Goal: Use online tool/utility

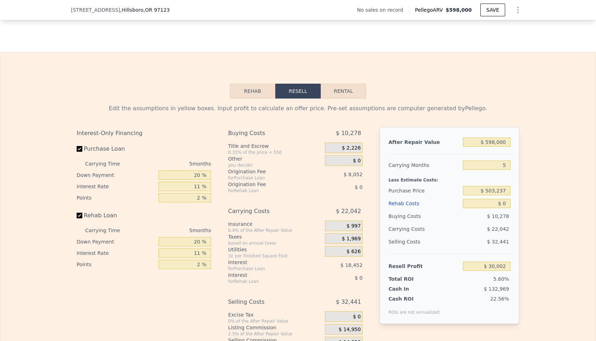
scroll to position [934, 0]
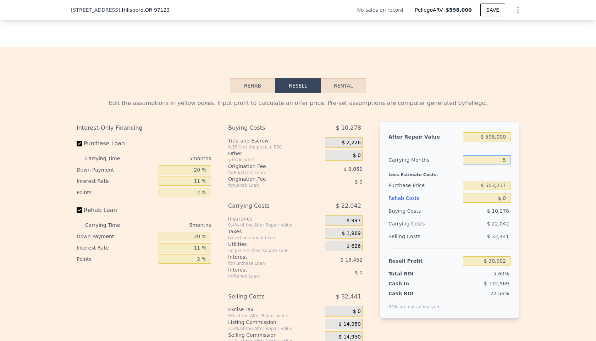
click at [507, 160] on input "5" at bounding box center [487, 159] width 48 height 9
type input "8"
type input "$ 16,778"
type input "8"
click at [507, 182] on input "$ 503,237" at bounding box center [487, 185] width 48 height 9
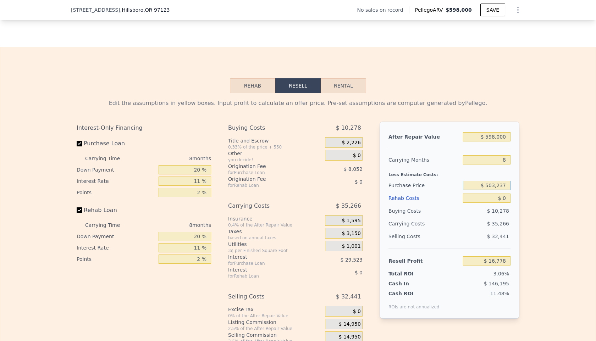
click at [495, 184] on input "$ 503,237" at bounding box center [487, 185] width 48 height 9
click at [507, 184] on input "$ 430,237" at bounding box center [487, 185] width 48 height 9
type input "$ 430,000"
click at [504, 194] on input "$ 0" at bounding box center [487, 198] width 48 height 9
type input "$ 95,727"
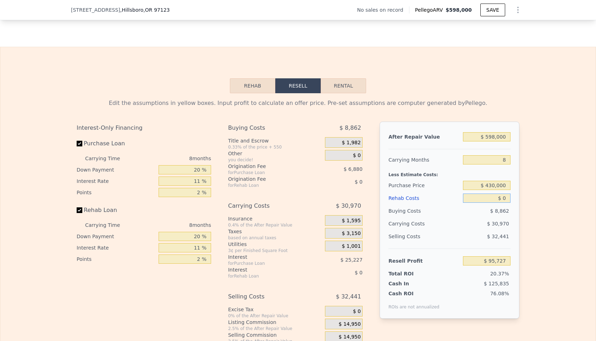
type input "$ 70"
type input "$ 95,648"
type input "$ 700"
type input "$ 94,976"
type input "$ 7,000"
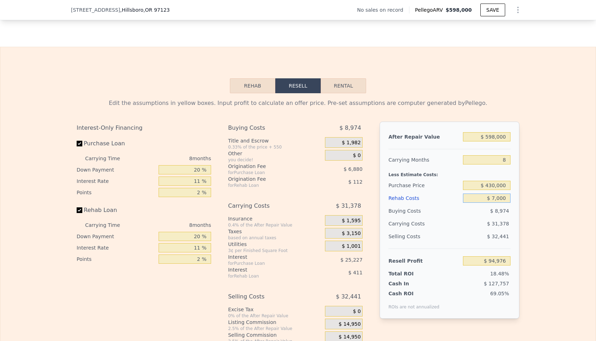
type input "$ 88,207"
type input "$ 70,000"
type input "$ 20,503"
type input "$ 70,000"
click at [446, 142] on div "After Repair Value" at bounding box center [424, 137] width 72 height 13
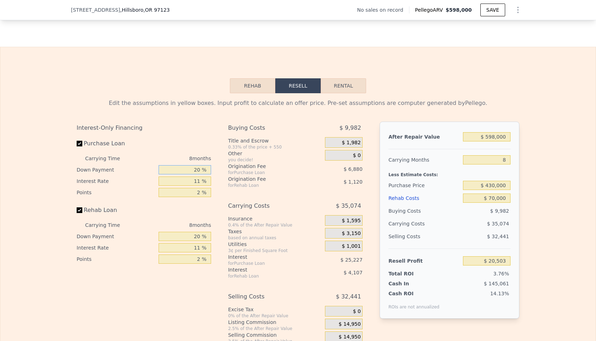
click at [199, 170] on input "20 %" at bounding box center [185, 169] width 53 height 9
click at [197, 170] on input "20 %" at bounding box center [185, 169] width 53 height 9
type input "0 %"
type input "$ 12,471"
type input "10 %"
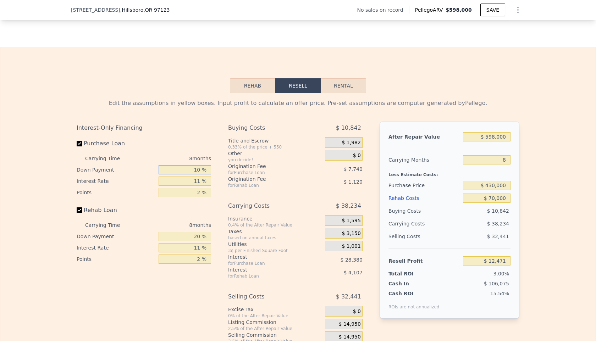
type input "$ 16,483"
type input "10 %"
click at [201, 178] on input "11 %" at bounding box center [185, 181] width 53 height 9
type input "1 %"
type input "$ 42,283"
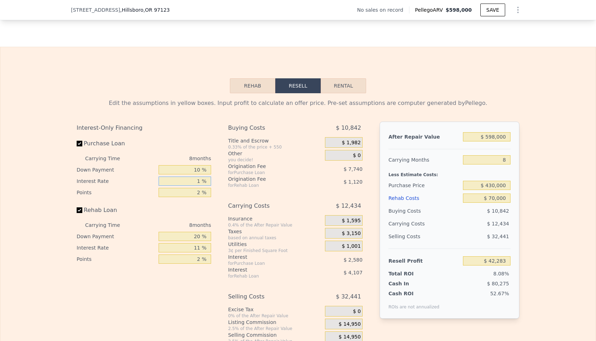
type input "12 %"
type input "$ 13,907"
type input "12 %"
click at [200, 194] on input "2 %" at bounding box center [185, 192] width 53 height 9
type input "21 %"
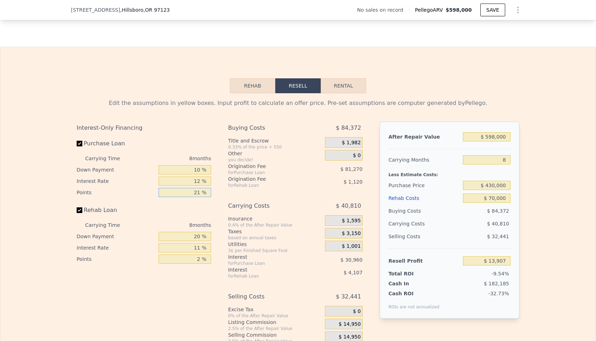
type input "-$ 59,623"
type input "21.5 %"
type input "-$ 61,558"
type input "2 %"
type input "-$ 59,623"
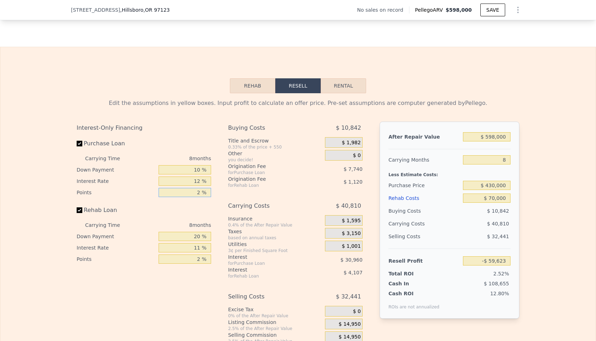
type input "$ 13,907"
type input "1 %"
type input "$ 17,777"
type input "1.5 %"
type input "$ 15,842"
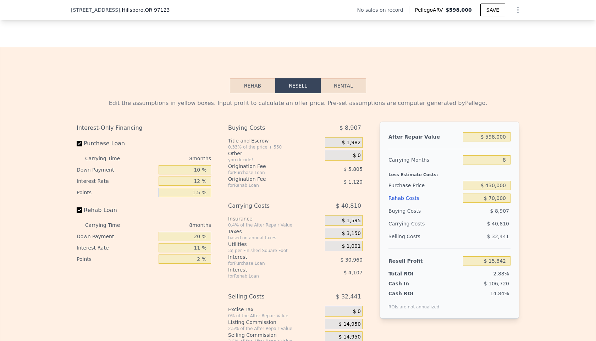
type input "1.5 %"
click at [191, 210] on div "Rehab Loan" at bounding box center [144, 212] width 134 height 16
click at [199, 181] on input "12 %" at bounding box center [185, 181] width 53 height 9
type input "1 %"
type input "$ 44,218"
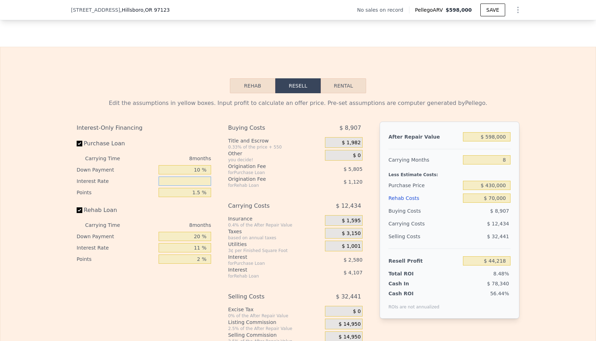
type input "9 %"
type input "$ 23,578"
type input "9.5 %"
type input "$ 22,290"
type input "9.5 %"
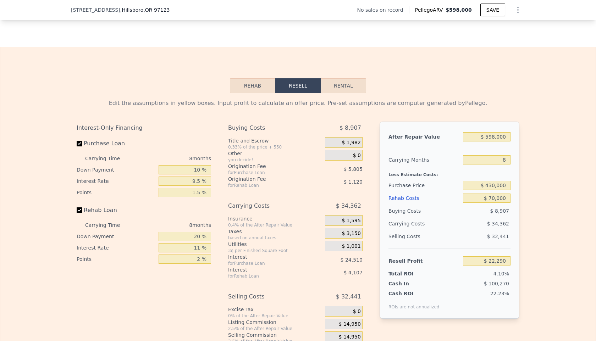
click at [197, 204] on div "Rehab Loan" at bounding box center [144, 212] width 134 height 16
click at [198, 237] on input "20 %" at bounding box center [185, 236] width 53 height 9
type input "0 %"
type input "$ 20,978"
type input "10 %"
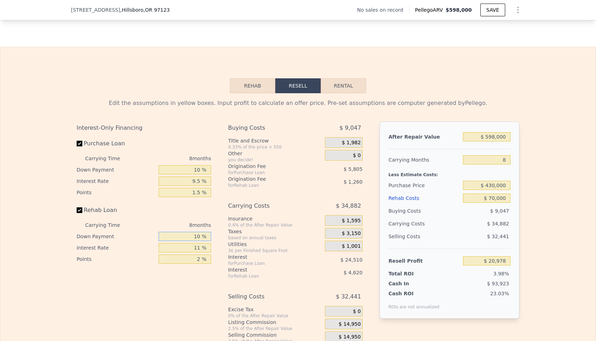
type input "$ 21,630"
type input "10 %"
click at [199, 246] on input "11 %" at bounding box center [185, 247] width 53 height 9
click at [200, 248] on input "11 %" at bounding box center [185, 247] width 53 height 9
type input "1 %"
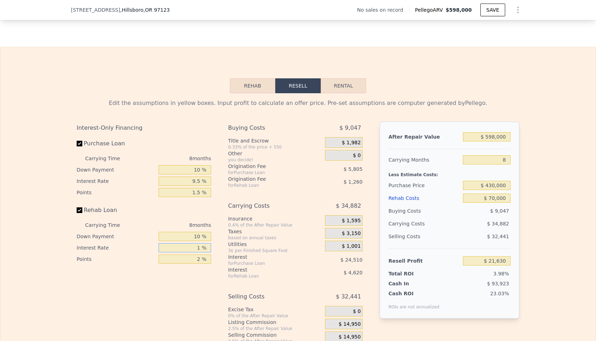
type input "$ 25,830"
type input "10 %"
type input "$ 22,054"
type input "10 %"
click at [200, 257] on input "2 %" at bounding box center [185, 259] width 53 height 9
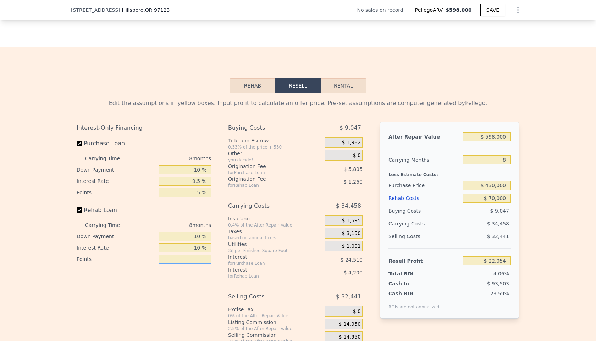
type input "1 %"
type input "$ 22,684"
type input "1.5 %"
type input "$ 22,369"
type input "1.5 %"
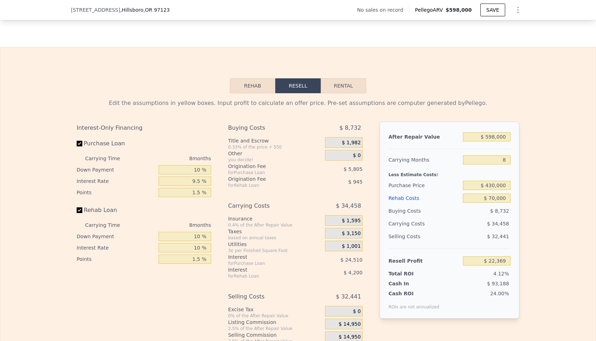
click at [211, 277] on div "Interest-Only Financing Purchase Loan Carrying Time 8 months Down Payment 10 % …" at bounding box center [147, 240] width 140 height 236
drag, startPoint x: 211, startPoint y: 277, endPoint x: 280, endPoint y: 262, distance: 70.6
click at [211, 277] on div "Interest-Only Financing Purchase Loan Carrying Time 8 months Down Payment 10 % …" at bounding box center [147, 240] width 140 height 236
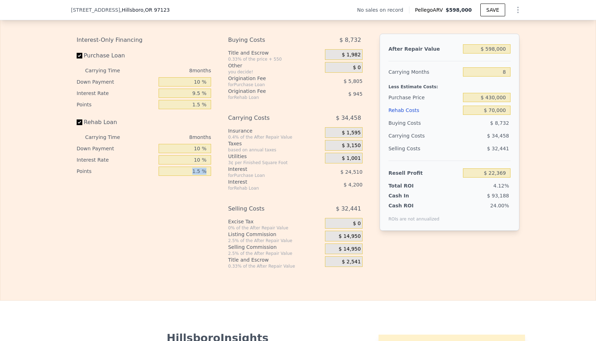
scroll to position [1023, 0]
click at [311, 226] on div "0% of the After Repair Value" at bounding box center [275, 227] width 94 height 6
click at [347, 237] on span "$ 14,950" at bounding box center [350, 235] width 22 height 6
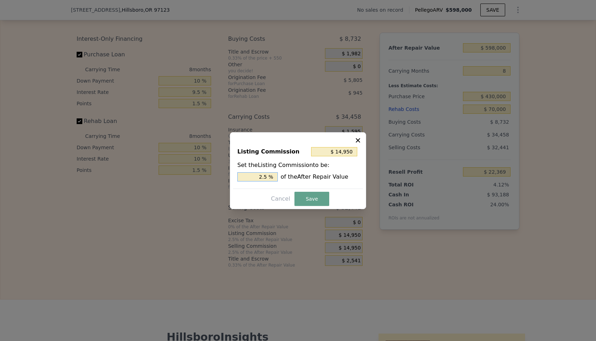
click at [263, 176] on input "2.5 %" at bounding box center [257, 176] width 40 height 9
type input "$ 2,990"
type input ".5 %"
type input "$ 8,970"
type input "1.5 %"
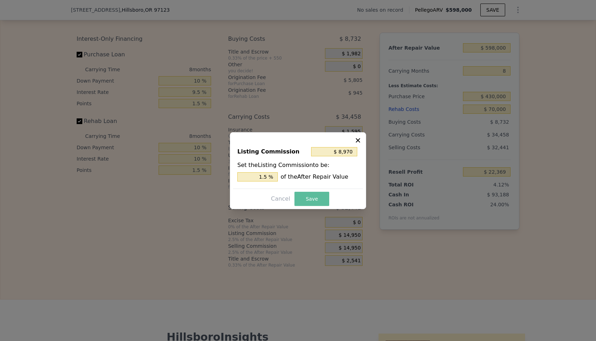
click at [307, 197] on button "Save" at bounding box center [311, 199] width 35 height 14
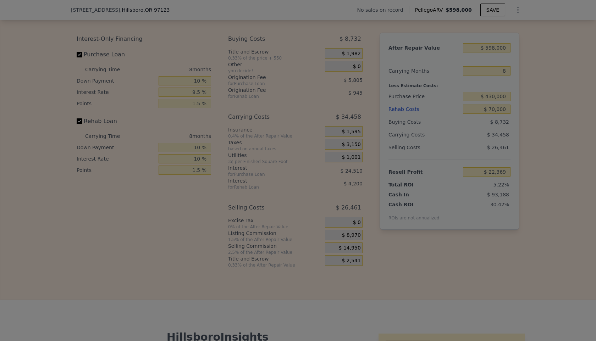
type input "$ 28,349"
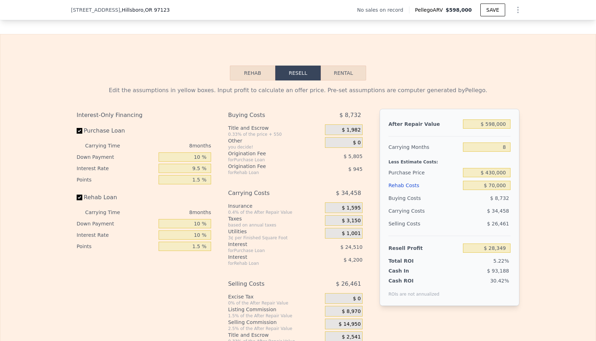
scroll to position [946, 0]
click at [496, 126] on input "$ 598,000" at bounding box center [487, 125] width 48 height 9
type input "$ 000"
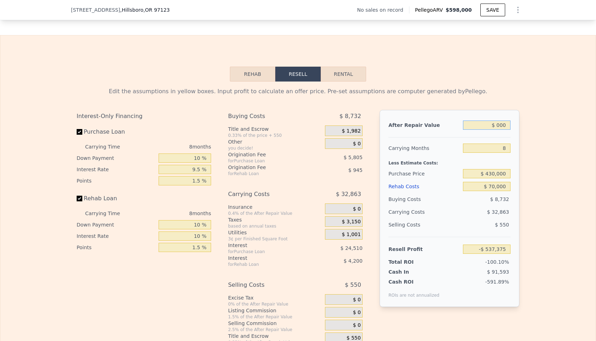
type input "-$ 542,145"
type input "$ 7,000"
type input "-$ 535,467"
type input "$ 700,000"
type input "$ 125,657"
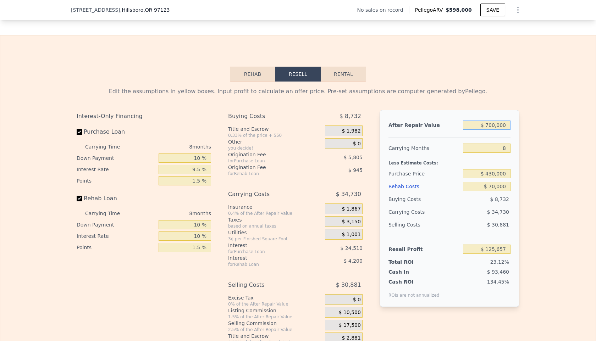
type input "$ 700,000"
